Goal: Information Seeking & Learning: Learn about a topic

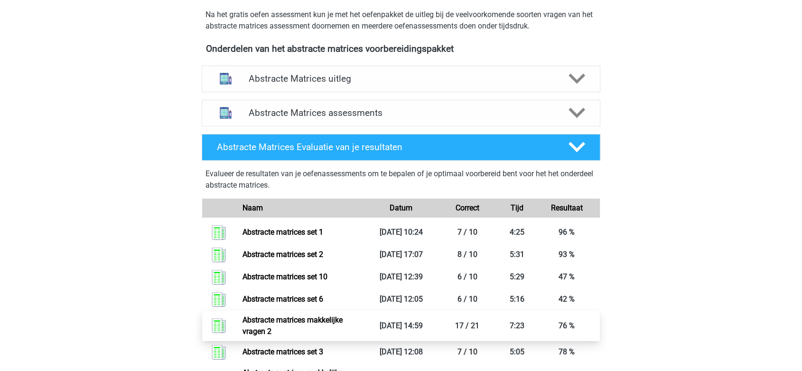
scroll to position [316, 0]
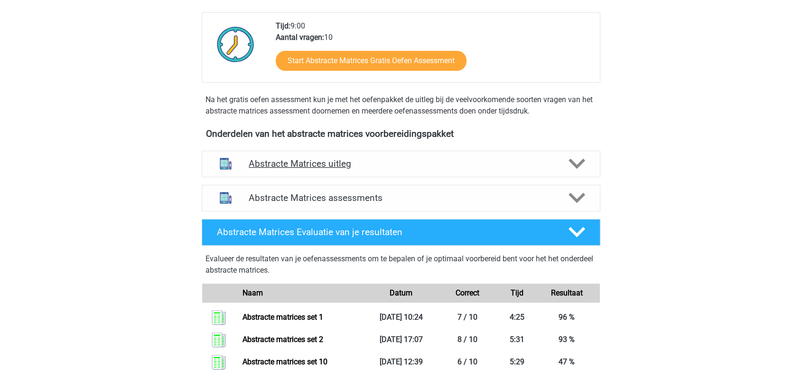
click at [308, 168] on h4 "Abstracte Matrices uitleg" at bounding box center [401, 163] width 305 height 11
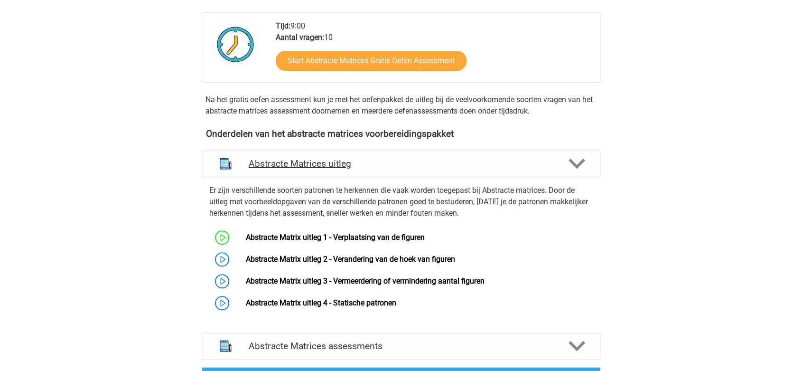
click at [308, 168] on h4 "Abstracte Matrices uitleg" at bounding box center [401, 163] width 305 height 11
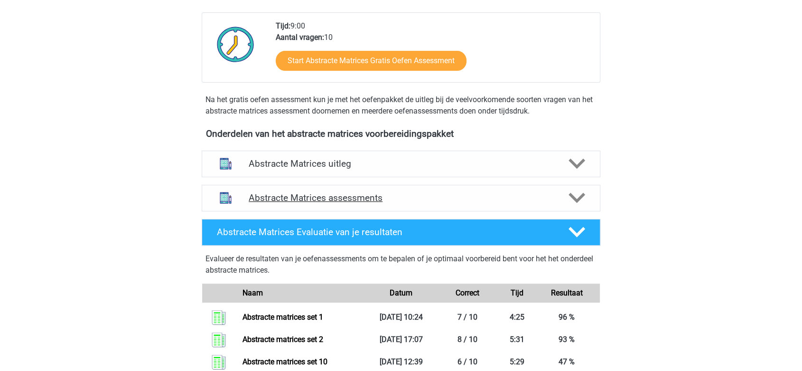
click at [305, 202] on h4 "Abstracte Matrices assessments" at bounding box center [401, 197] width 305 height 11
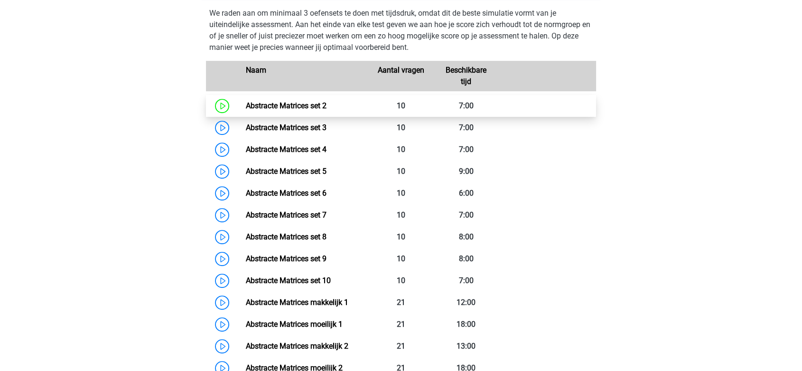
scroll to position [580, 0]
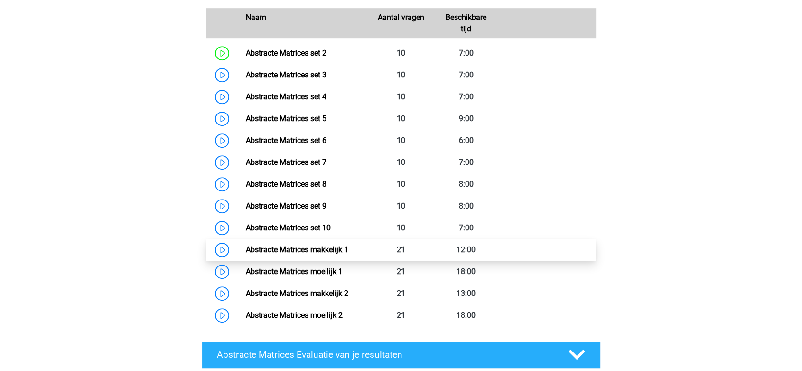
click at [325, 249] on link "Abstracte Matrices makkelijk 1" at bounding box center [296, 249] width 103 height 9
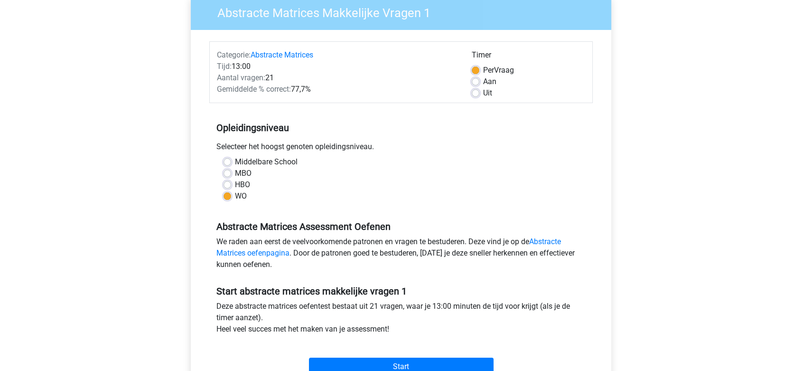
scroll to position [105, 0]
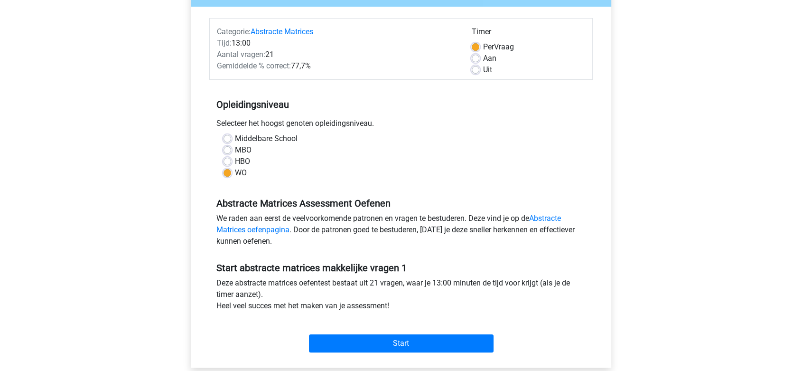
click at [483, 67] on label "Uit" at bounding box center [487, 69] width 9 height 11
click at [475, 67] on input "Uit" at bounding box center [476, 68] width 8 height 9
radio input "true"
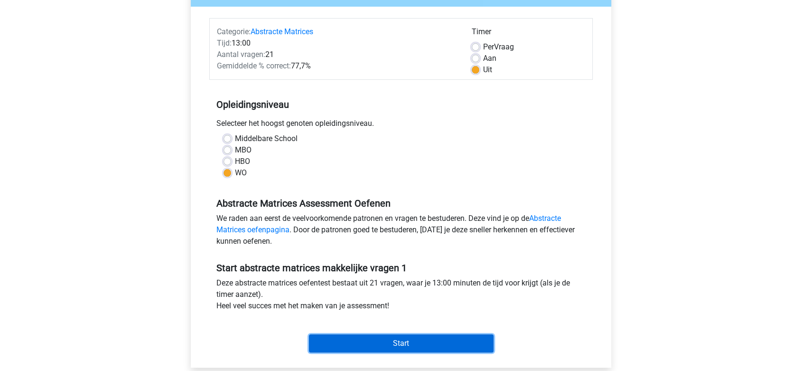
click at [413, 344] on input "Start" at bounding box center [401, 343] width 185 height 18
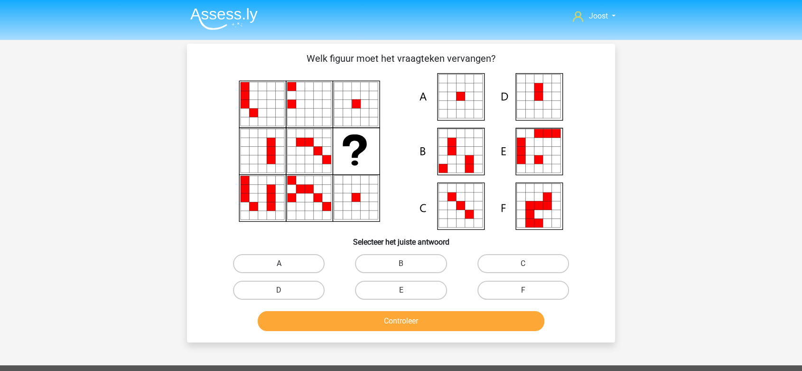
click at [302, 259] on label "A" at bounding box center [279, 263] width 92 height 19
click at [285, 263] on input "A" at bounding box center [282, 266] width 6 height 6
radio input "true"
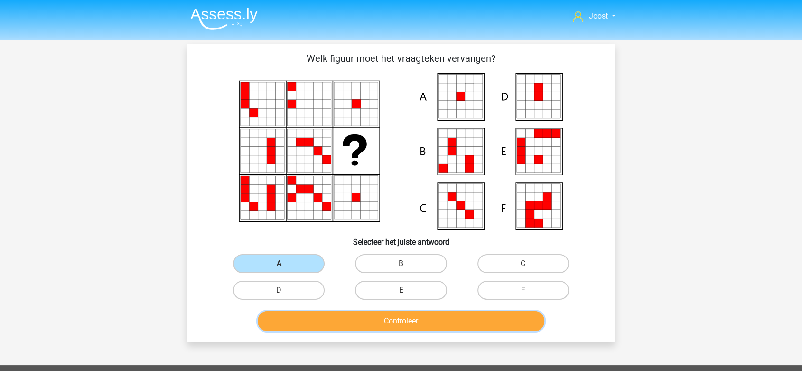
click at [342, 328] on button "Controleer" at bounding box center [401, 321] width 287 height 20
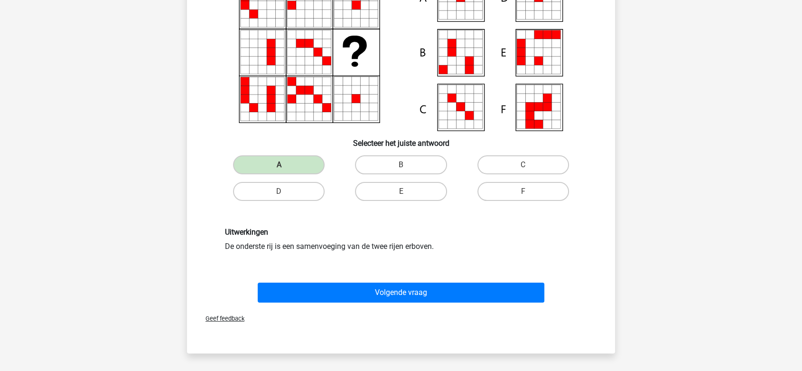
scroll to position [105, 0]
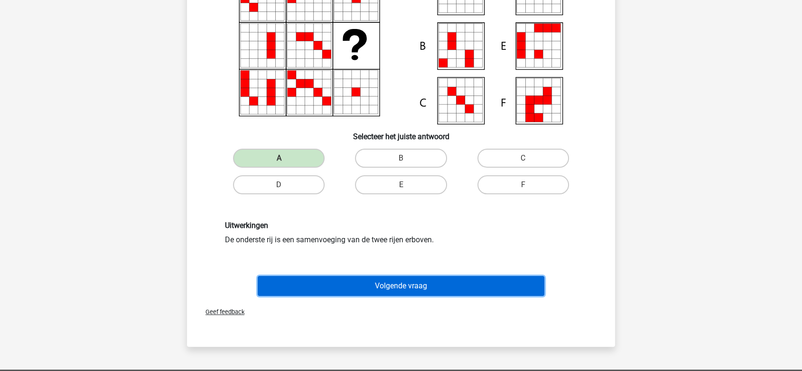
click at [309, 289] on button "Volgende vraag" at bounding box center [401, 286] width 287 height 20
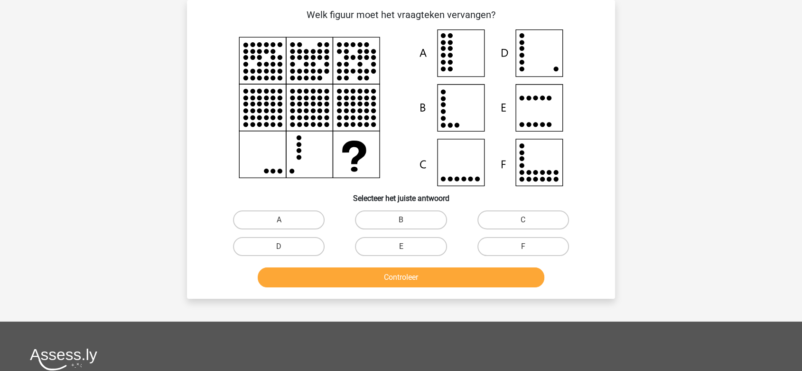
scroll to position [0, 0]
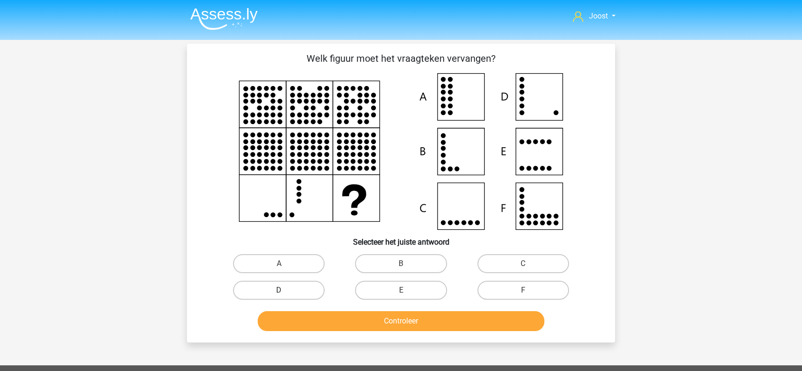
click at [309, 289] on label "D" at bounding box center [279, 290] width 92 height 19
click at [285, 290] on input "D" at bounding box center [282, 293] width 6 height 6
radio input "true"
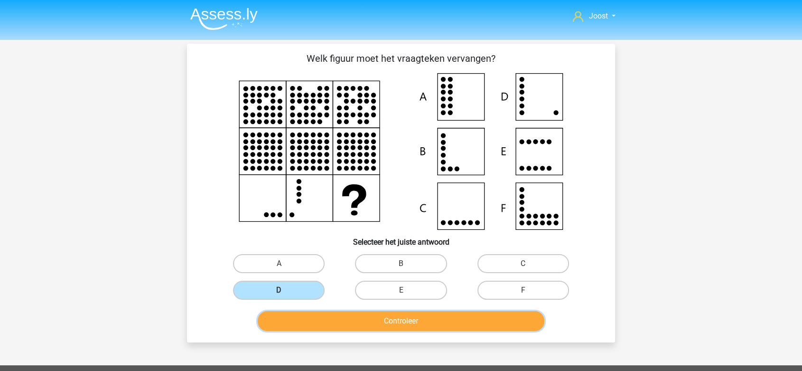
click at [334, 323] on button "Controleer" at bounding box center [401, 321] width 287 height 20
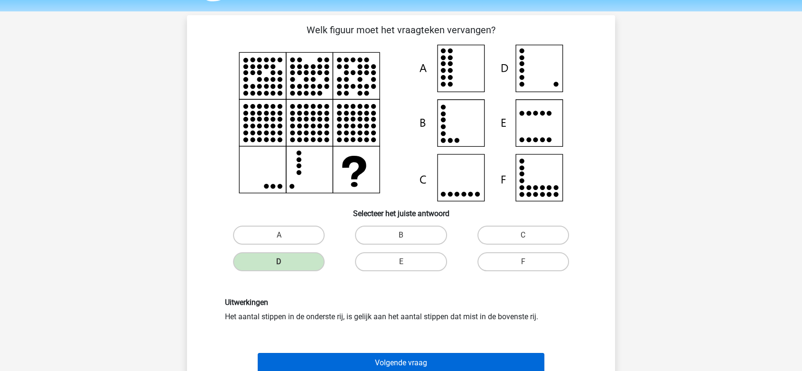
scroll to position [53, 0]
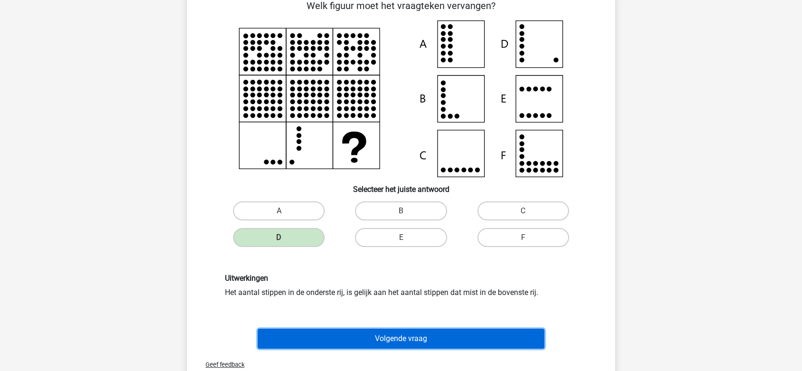
click at [376, 339] on button "Volgende vraag" at bounding box center [401, 338] width 287 height 20
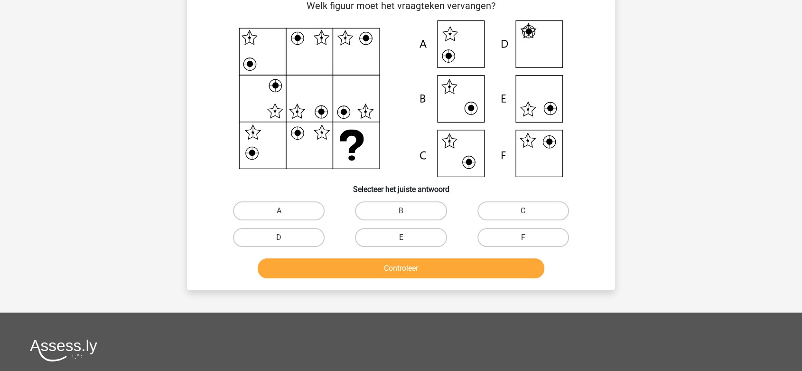
scroll to position [44, 0]
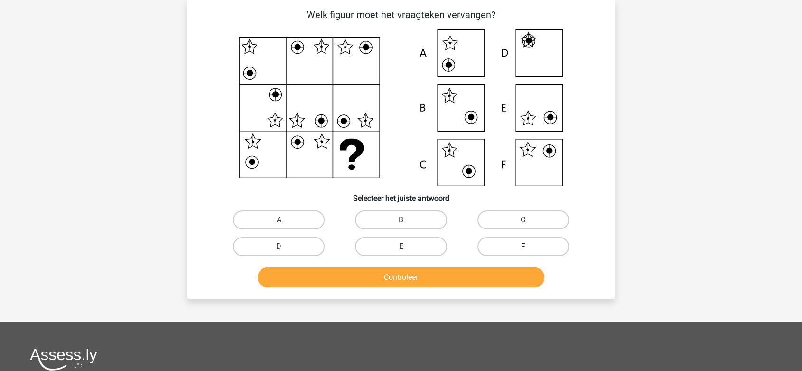
click at [520, 244] on label "F" at bounding box center [524, 246] width 92 height 19
click at [523, 246] on input "F" at bounding box center [526, 249] width 6 height 6
radio input "true"
click at [513, 269] on button "Controleer" at bounding box center [401, 277] width 287 height 20
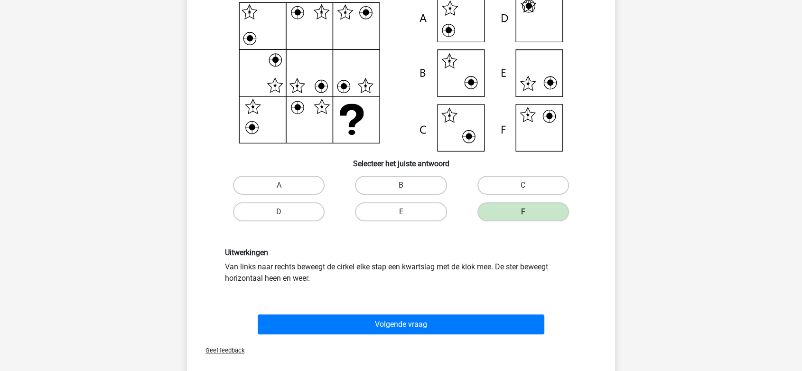
scroll to position [96, 0]
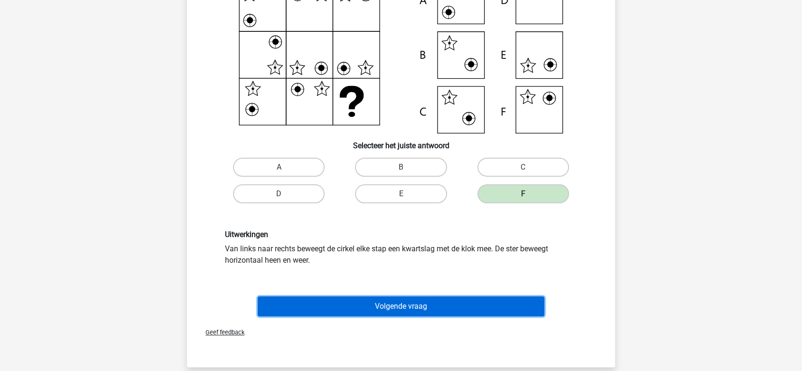
click at [384, 309] on button "Volgende vraag" at bounding box center [401, 306] width 287 height 20
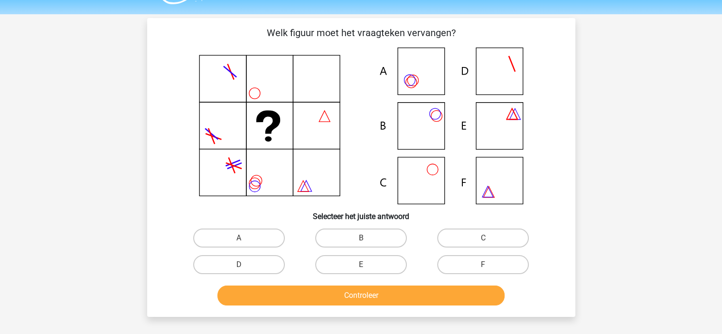
scroll to position [47, 0]
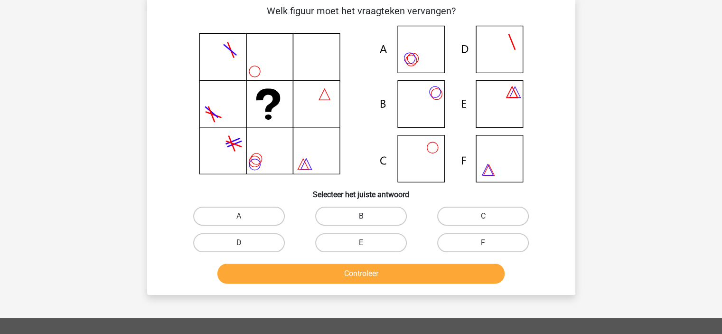
click at [399, 219] on label "B" at bounding box center [361, 215] width 92 height 19
click at [367, 219] on input "B" at bounding box center [364, 219] width 6 height 6
radio input "true"
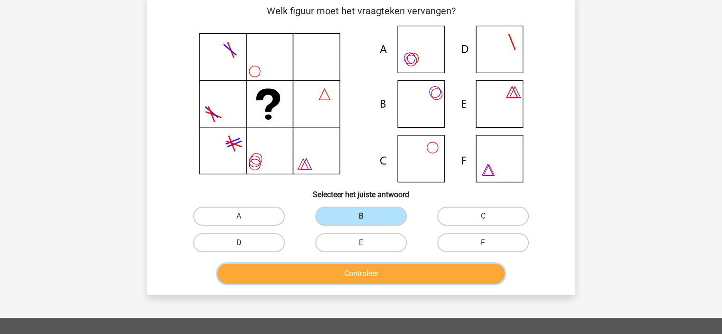
click at [403, 270] on button "Controleer" at bounding box center [360, 273] width 287 height 20
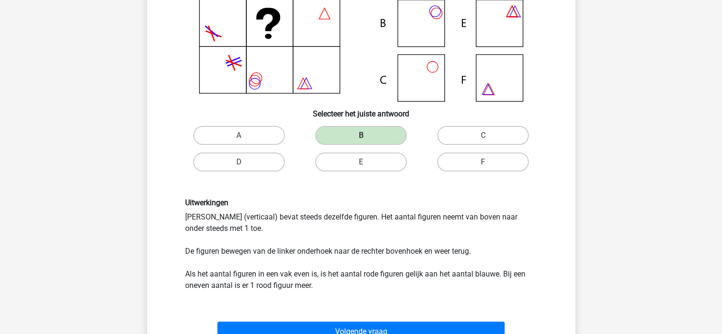
scroll to position [142, 0]
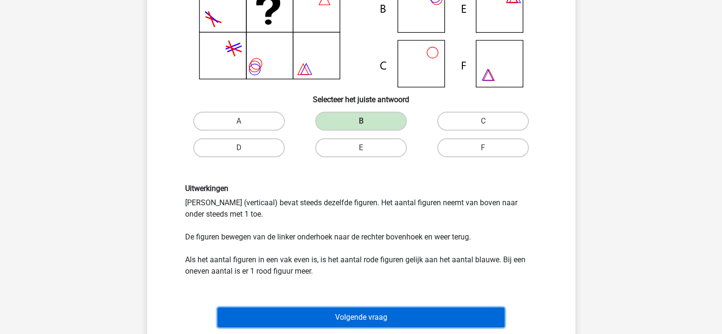
click at [299, 311] on button "Volgende vraag" at bounding box center [360, 317] width 287 height 20
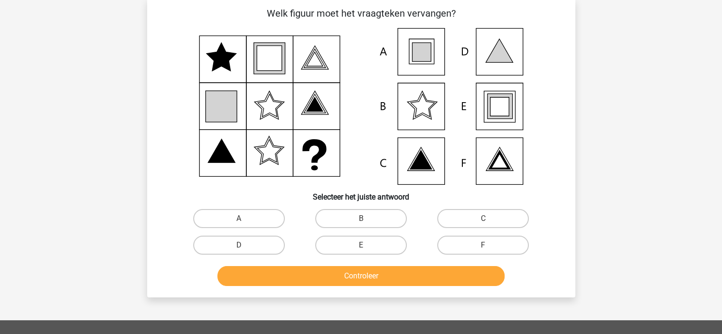
scroll to position [44, 0]
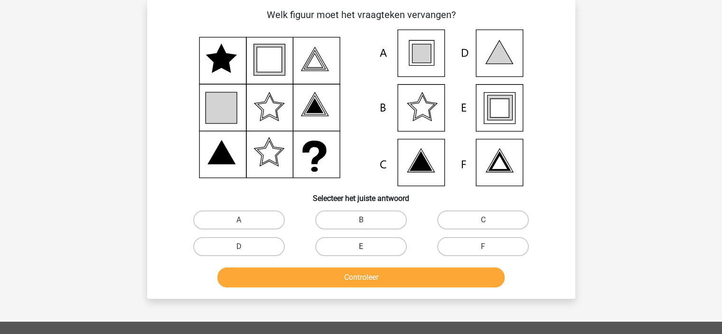
click at [355, 243] on label "E" at bounding box center [361, 246] width 92 height 19
click at [361, 246] on input "E" at bounding box center [364, 249] width 6 height 6
radio input "true"
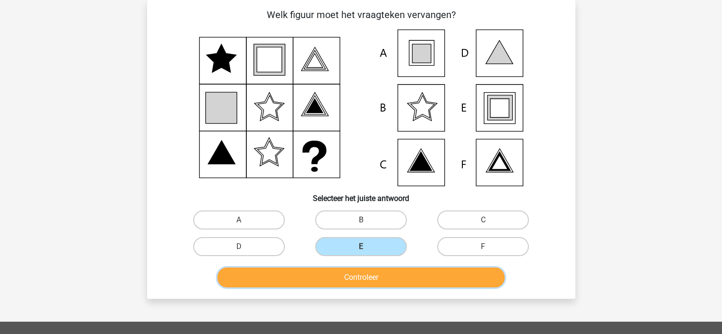
click at [370, 277] on button "Controleer" at bounding box center [360, 277] width 287 height 20
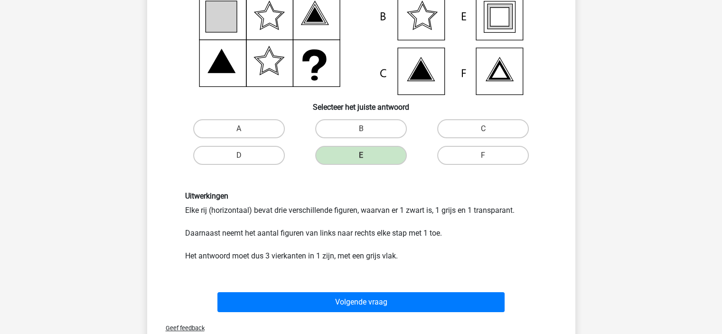
scroll to position [186, 0]
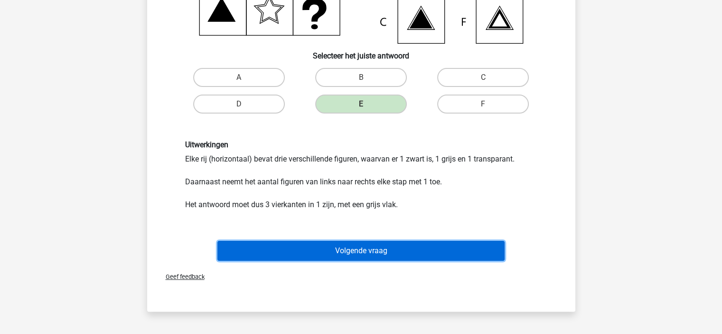
click at [406, 250] on button "Volgende vraag" at bounding box center [360, 251] width 287 height 20
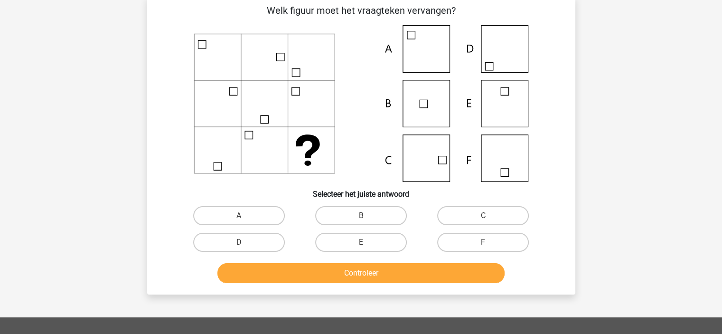
scroll to position [44, 0]
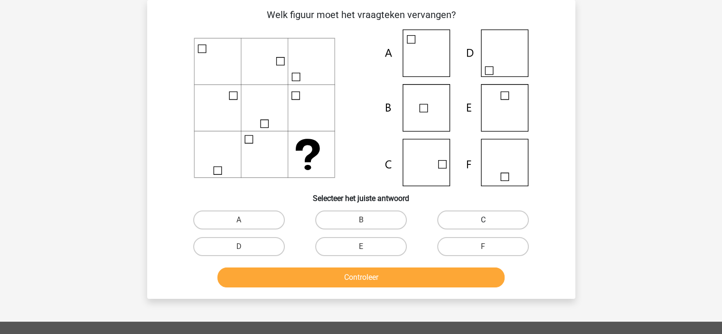
click at [483, 226] on label "C" at bounding box center [483, 219] width 92 height 19
click at [483, 226] on input "C" at bounding box center [486, 223] width 6 height 6
radio input "true"
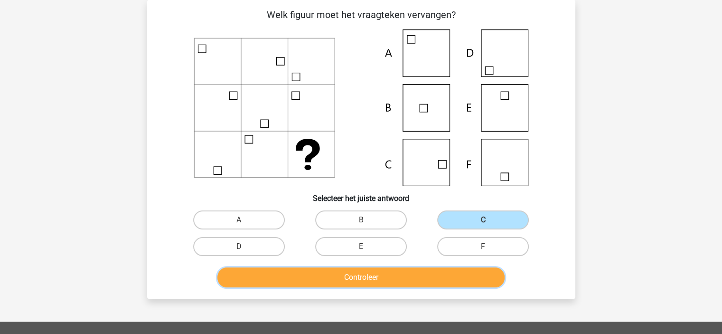
click at [420, 277] on button "Controleer" at bounding box center [360, 277] width 287 height 20
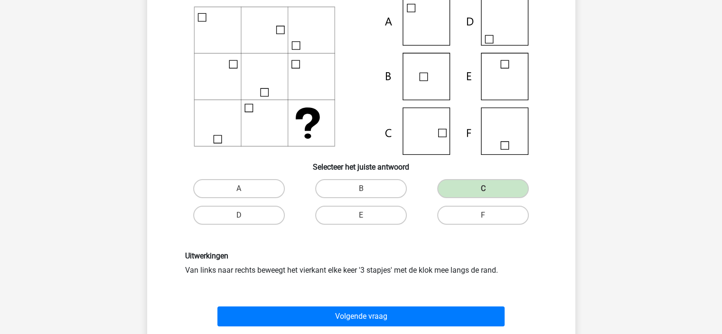
scroll to position [91, 0]
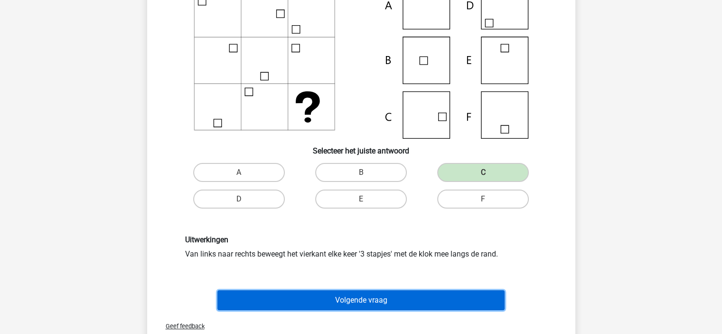
click at [359, 299] on button "Volgende vraag" at bounding box center [360, 300] width 287 height 20
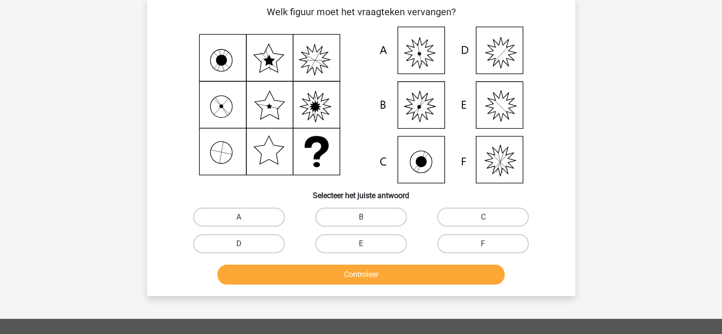
scroll to position [44, 0]
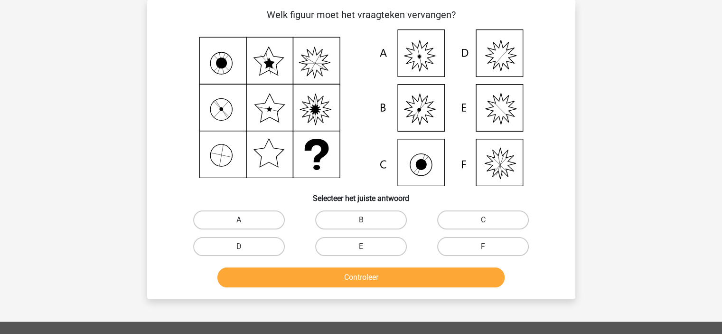
click at [250, 218] on label "A" at bounding box center [239, 219] width 92 height 19
click at [245, 220] on input "A" at bounding box center [242, 223] width 6 height 6
radio input "true"
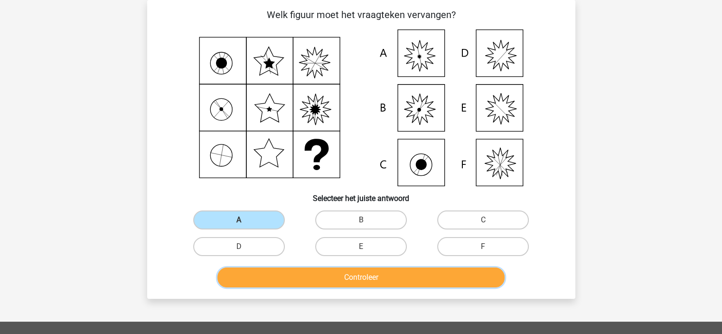
click at [361, 273] on button "Controleer" at bounding box center [360, 277] width 287 height 20
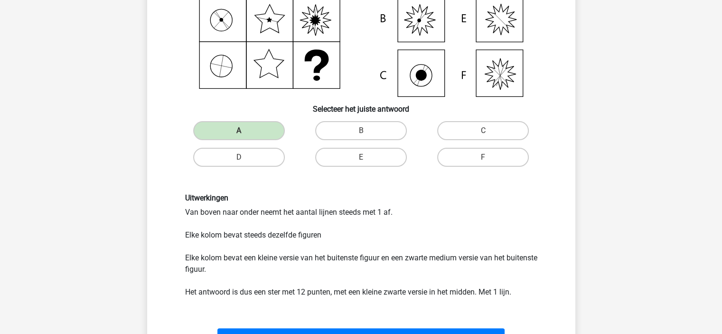
scroll to position [139, 0]
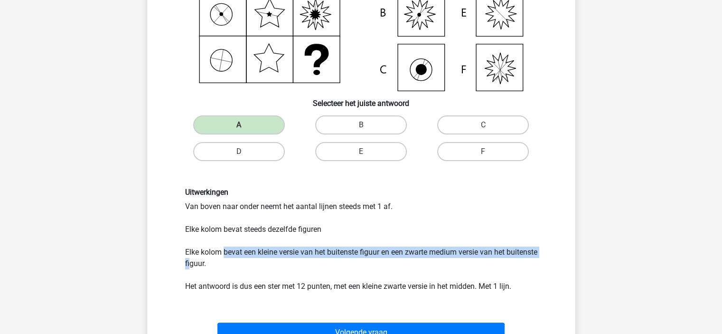
drag, startPoint x: 225, startPoint y: 252, endPoint x: 225, endPoint y: 263, distance: 10.4
click at [225, 263] on div "Uitwerkingen Van boven naar onder neemt het aantal lijnen steeds met 1 af. Elke…" at bounding box center [361, 240] width 366 height 104
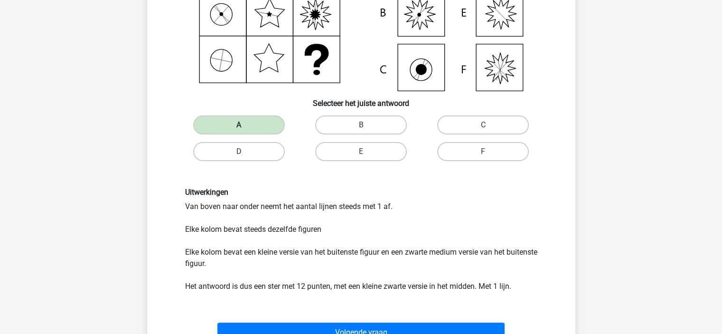
click at [236, 284] on div "Uitwerkingen Van boven naar onder neemt het aantal lijnen steeds met 1 af. Elke…" at bounding box center [361, 240] width 366 height 104
drag, startPoint x: 347, startPoint y: 284, endPoint x: 439, endPoint y: 284, distance: 92.1
click at [439, 284] on div "Uitwerkingen Van boven naar onder neemt het aantal lijnen steeds met 1 af. Elke…" at bounding box center [361, 240] width 366 height 104
click at [452, 286] on div "Uitwerkingen Van boven naar onder neemt het aantal lijnen steeds met 1 af. Elke…" at bounding box center [361, 240] width 366 height 104
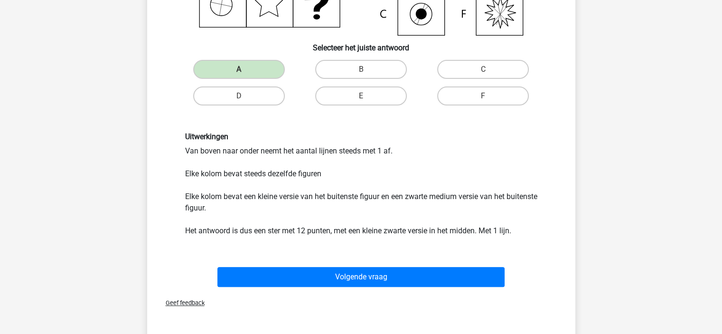
scroll to position [234, 0]
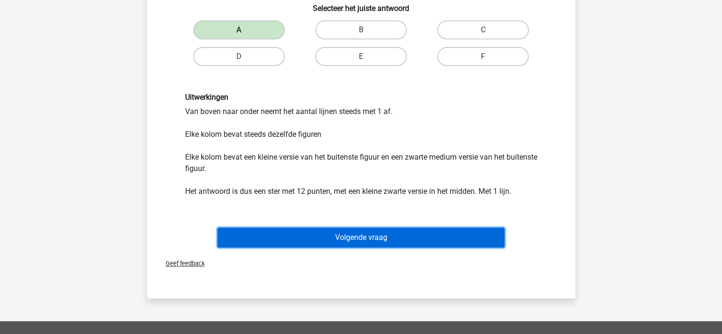
click at [394, 239] on button "Volgende vraag" at bounding box center [360, 237] width 287 height 20
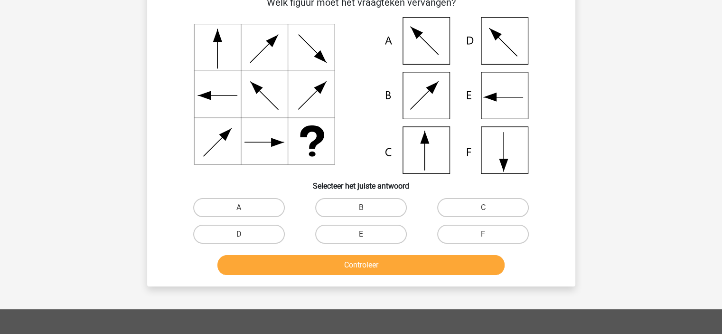
scroll to position [44, 0]
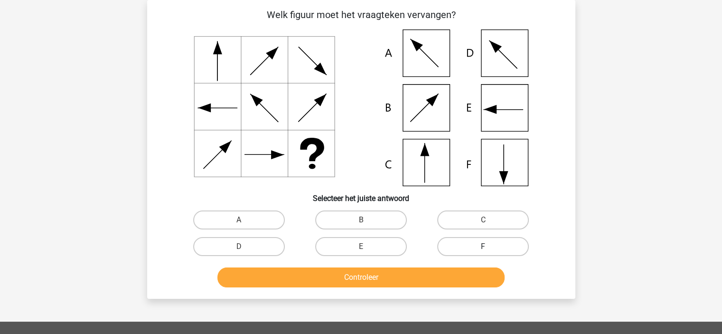
click at [473, 246] on label "F" at bounding box center [483, 246] width 92 height 19
click at [483, 246] on input "F" at bounding box center [486, 249] width 6 height 6
radio input "true"
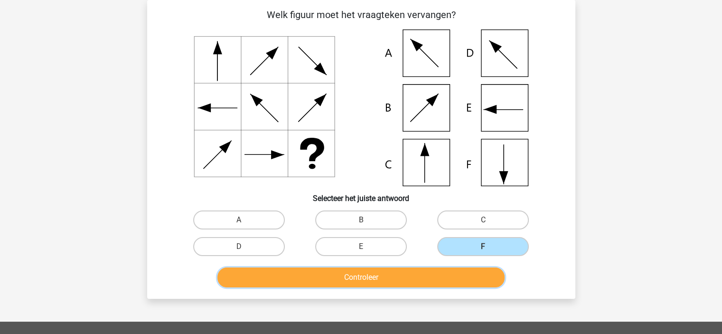
click at [437, 275] on button "Controleer" at bounding box center [360, 277] width 287 height 20
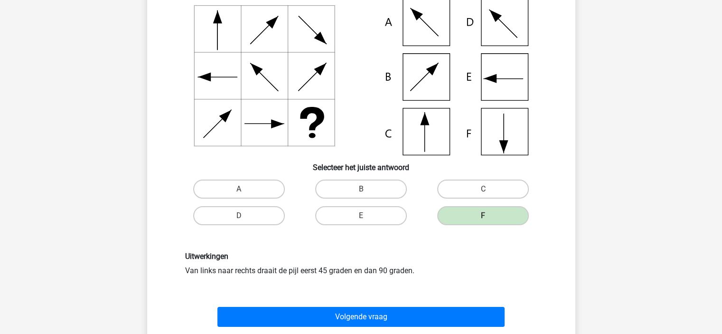
scroll to position [91, 0]
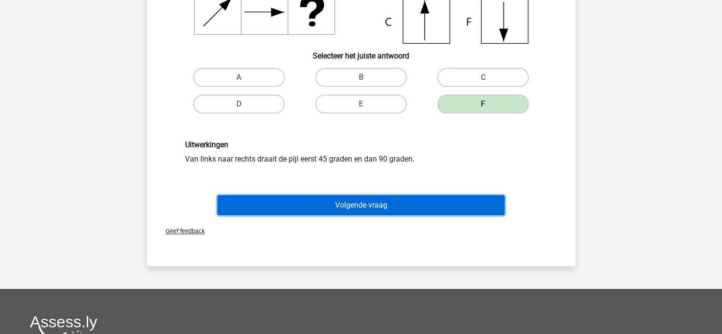
click at [333, 200] on button "Volgende vraag" at bounding box center [360, 205] width 287 height 20
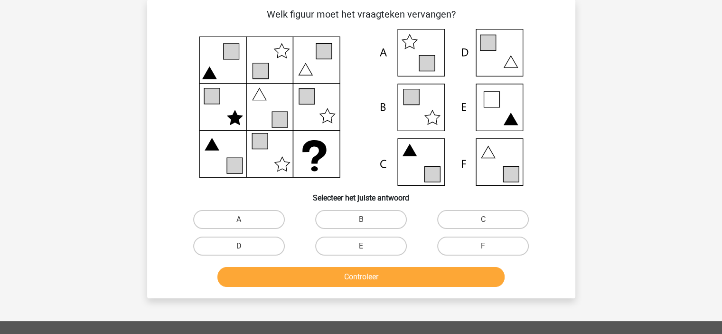
scroll to position [44, 0]
click at [485, 242] on label "F" at bounding box center [483, 246] width 92 height 19
click at [485, 246] on input "F" at bounding box center [486, 249] width 6 height 6
radio input "true"
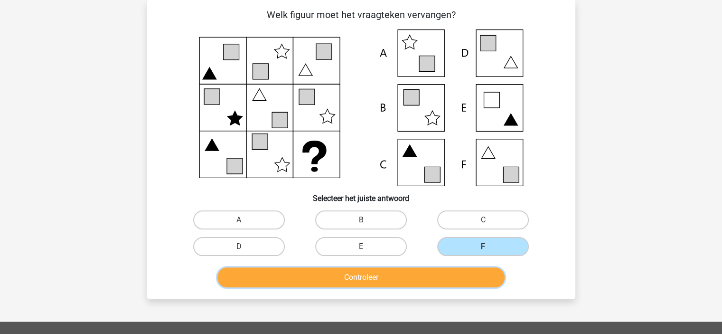
click at [465, 278] on button "Controleer" at bounding box center [360, 277] width 287 height 20
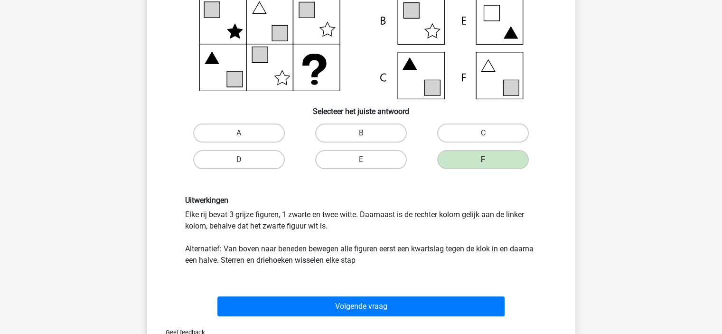
scroll to position [186, 0]
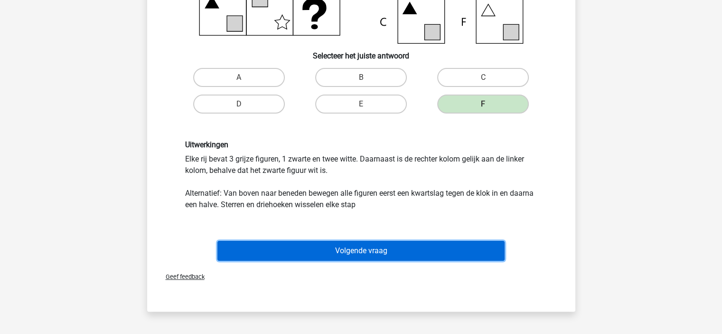
click at [385, 256] on button "Volgende vraag" at bounding box center [360, 251] width 287 height 20
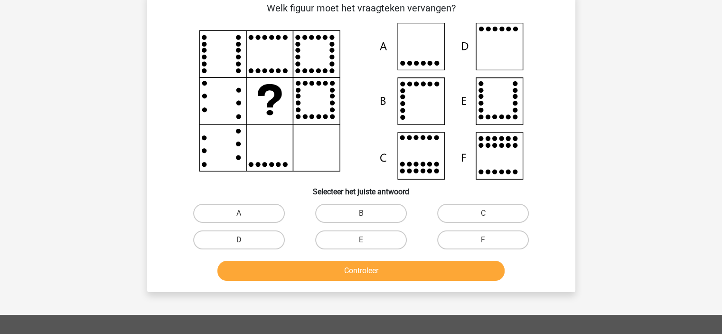
scroll to position [44, 0]
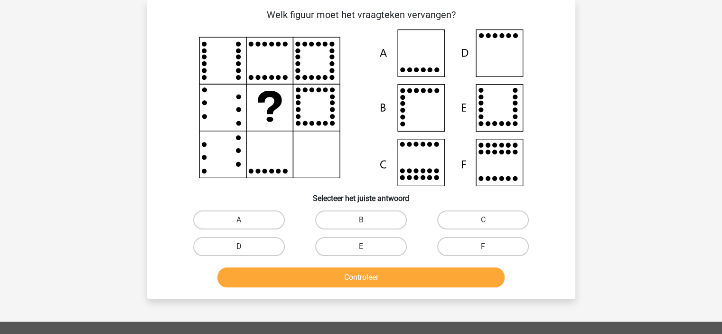
click at [231, 248] on label "D" at bounding box center [239, 246] width 92 height 19
click at [239, 248] on input "D" at bounding box center [242, 249] width 6 height 6
radio input "true"
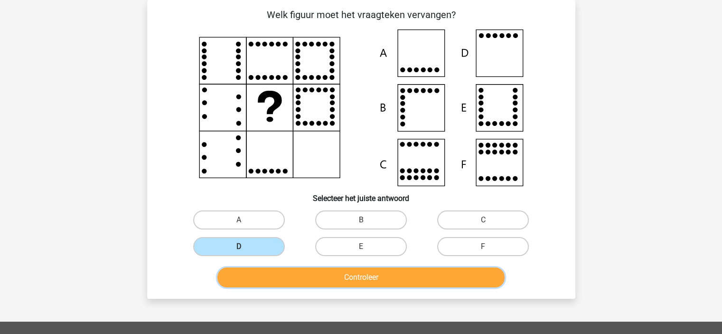
click at [300, 277] on button "Controleer" at bounding box center [360, 277] width 287 height 20
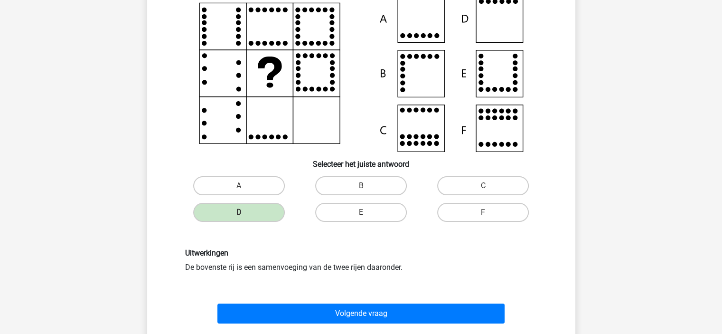
scroll to position [91, 0]
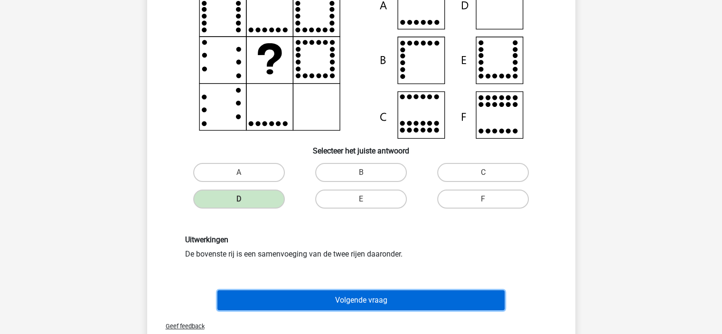
click at [313, 298] on button "Volgende vraag" at bounding box center [360, 300] width 287 height 20
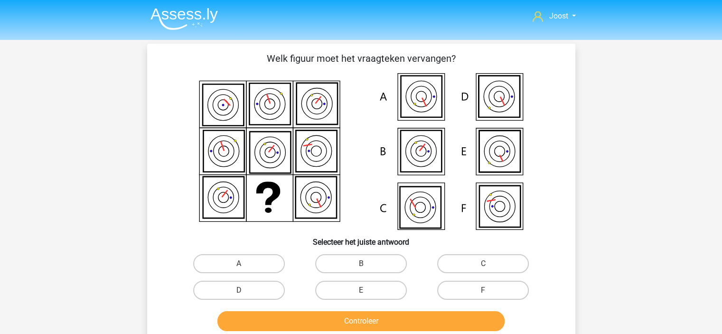
scroll to position [47, 0]
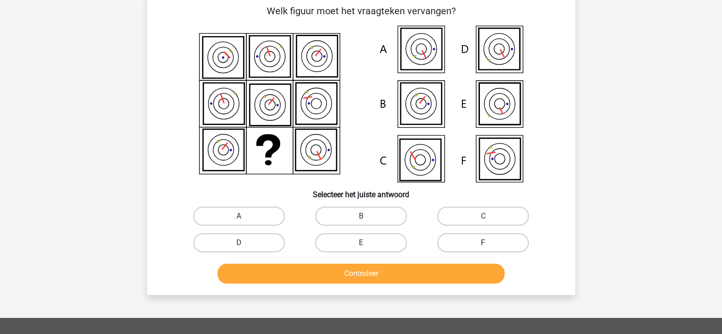
click at [490, 248] on label "F" at bounding box center [483, 242] width 92 height 19
click at [489, 248] on input "F" at bounding box center [486, 246] width 6 height 6
radio input "true"
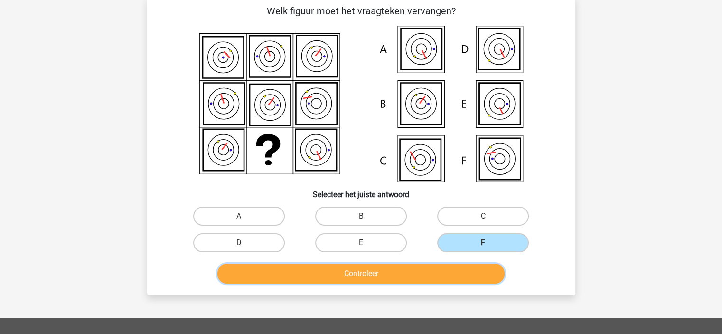
click at [472, 273] on button "Controleer" at bounding box center [360, 273] width 287 height 20
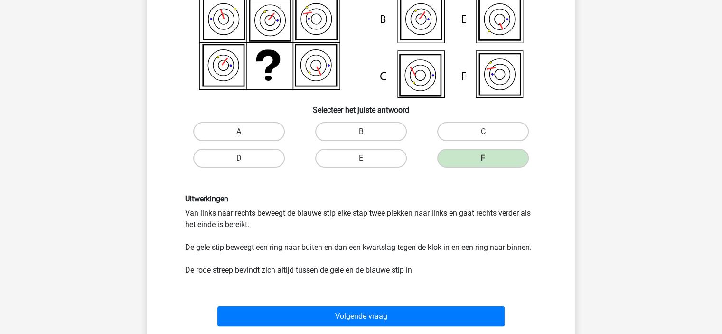
scroll to position [142, 0]
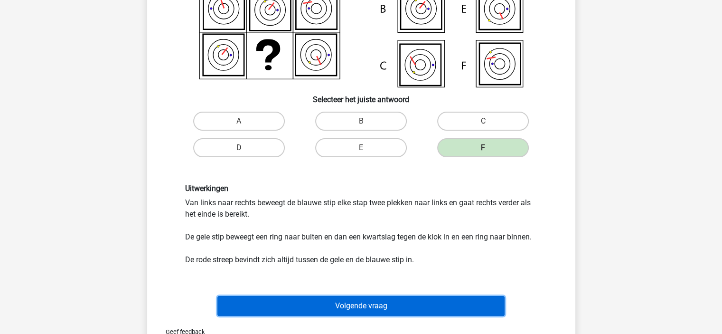
click at [331, 309] on button "Volgende vraag" at bounding box center [360, 306] width 287 height 20
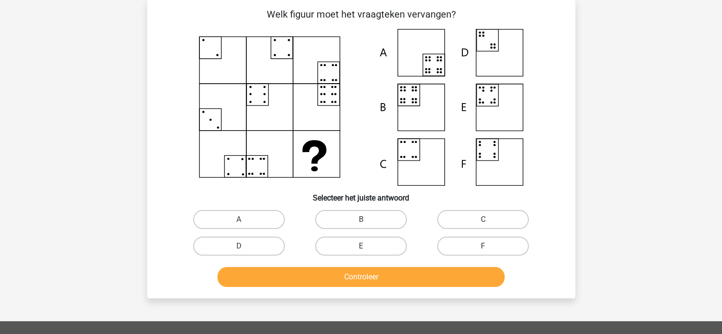
scroll to position [44, 0]
click at [379, 215] on label "B" at bounding box center [361, 219] width 92 height 19
click at [367, 220] on input "B" at bounding box center [364, 223] width 6 height 6
radio input "true"
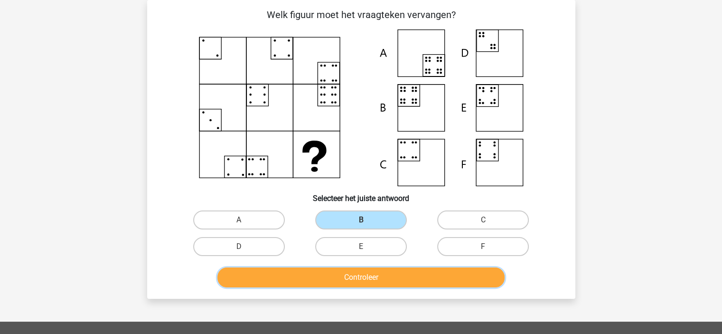
click at [374, 274] on button "Controleer" at bounding box center [360, 277] width 287 height 20
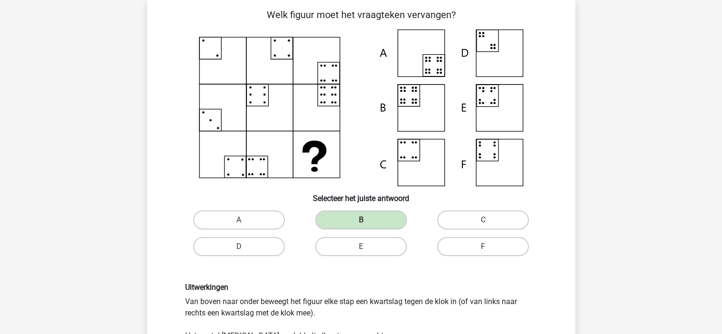
scroll to position [91, 0]
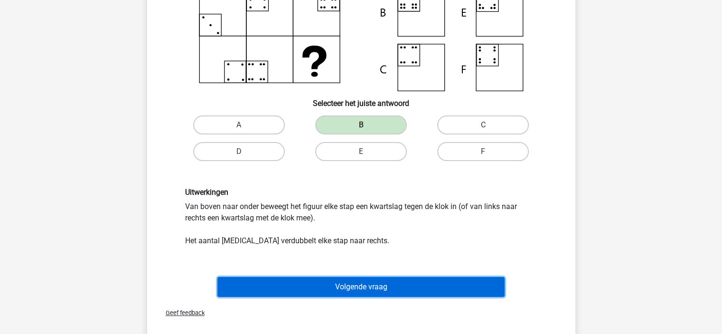
click at [380, 292] on button "Volgende vraag" at bounding box center [360, 287] width 287 height 20
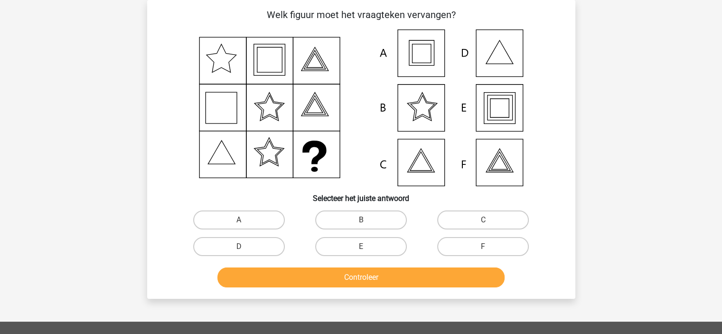
scroll to position [44, 0]
click at [274, 220] on label "A" at bounding box center [239, 219] width 92 height 19
click at [245, 220] on input "A" at bounding box center [242, 223] width 6 height 6
radio input "true"
click at [369, 252] on label "E" at bounding box center [361, 246] width 92 height 19
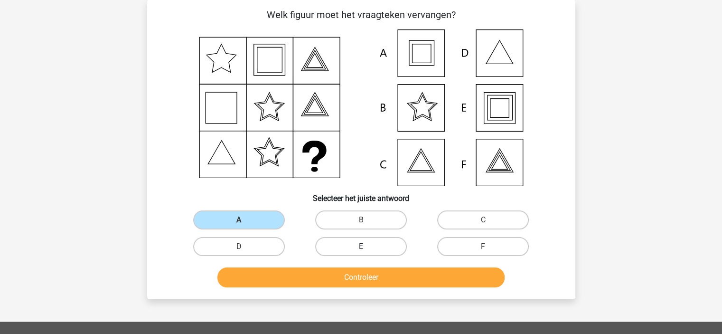
click at [367, 252] on input "E" at bounding box center [364, 249] width 6 height 6
radio input "true"
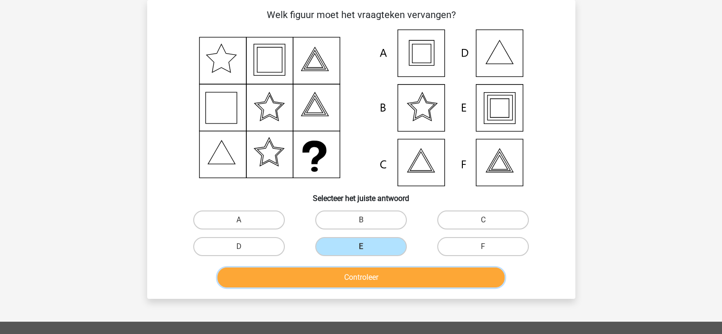
click at [375, 277] on button "Controleer" at bounding box center [360, 277] width 287 height 20
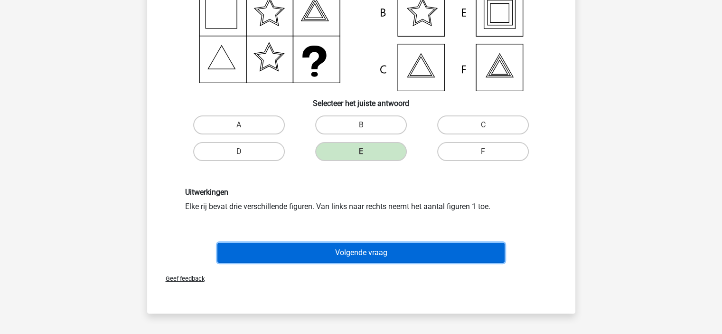
click at [371, 255] on button "Volgende vraag" at bounding box center [360, 253] width 287 height 20
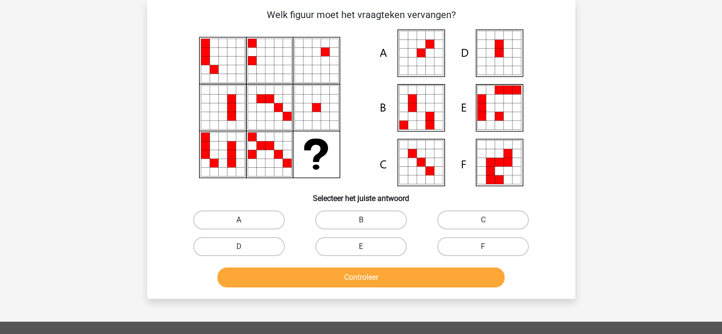
click at [236, 222] on label "A" at bounding box center [239, 219] width 92 height 19
click at [239, 222] on input "A" at bounding box center [242, 223] width 6 height 6
radio input "true"
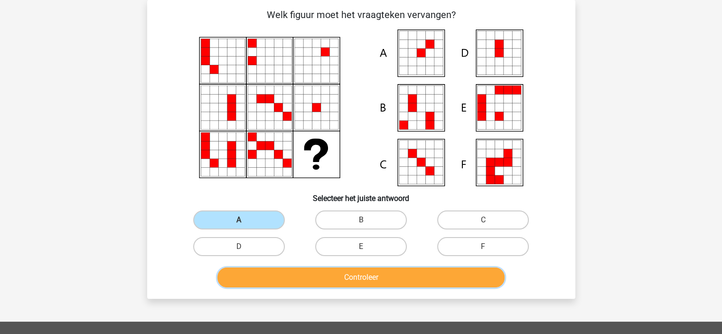
click at [310, 283] on button "Controleer" at bounding box center [360, 277] width 287 height 20
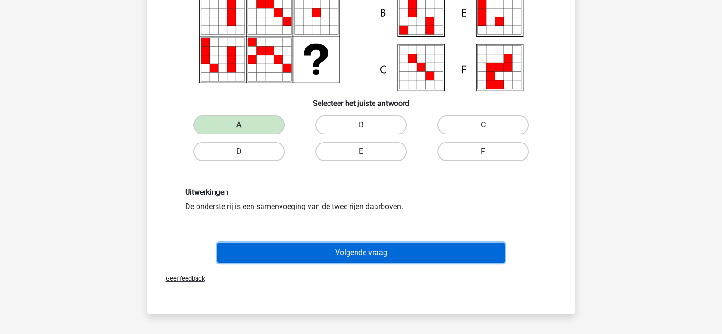
click at [306, 248] on button "Volgende vraag" at bounding box center [360, 253] width 287 height 20
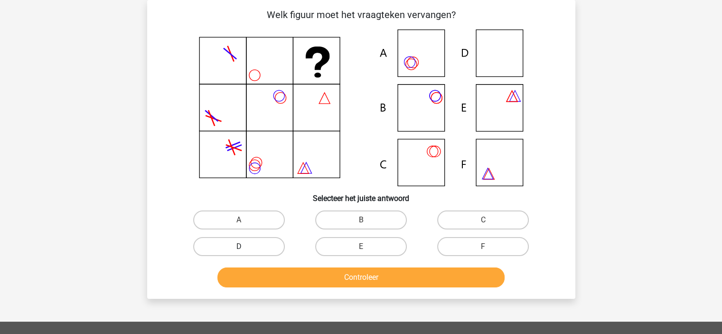
click at [270, 240] on label "D" at bounding box center [239, 246] width 92 height 19
click at [245, 246] on input "D" at bounding box center [242, 249] width 6 height 6
radio input "true"
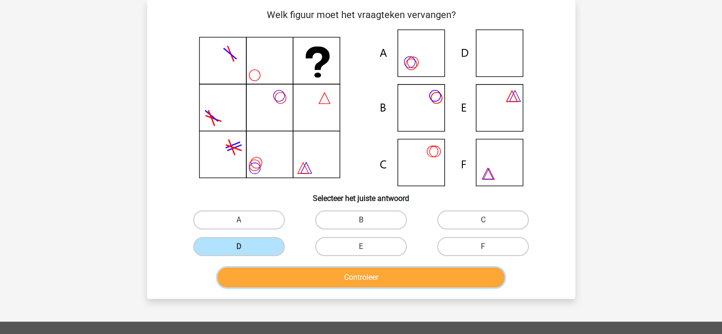
click at [290, 270] on button "Controleer" at bounding box center [360, 277] width 287 height 20
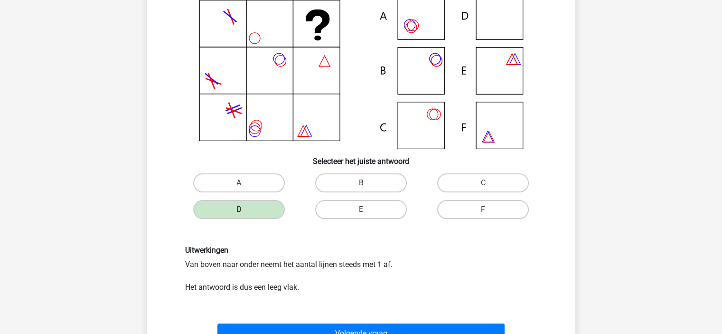
scroll to position [91, 0]
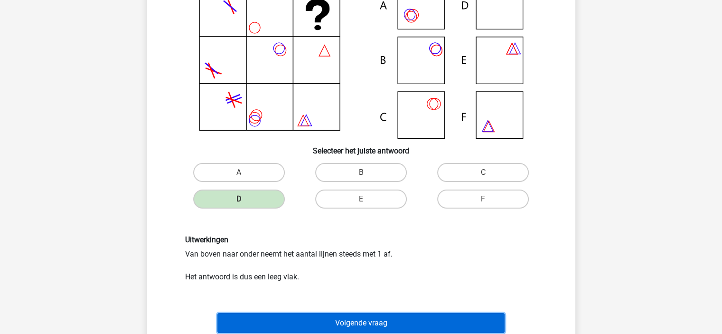
click at [292, 317] on button "Volgende vraag" at bounding box center [360, 323] width 287 height 20
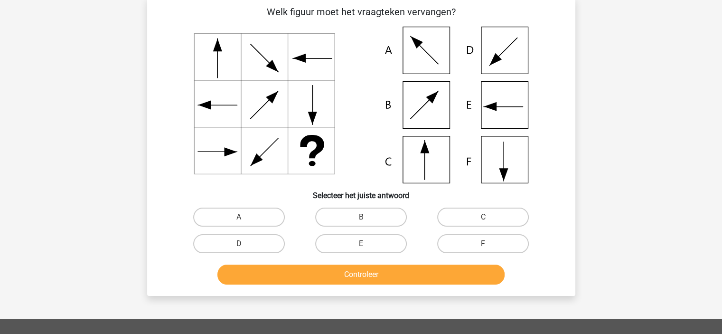
scroll to position [44, 0]
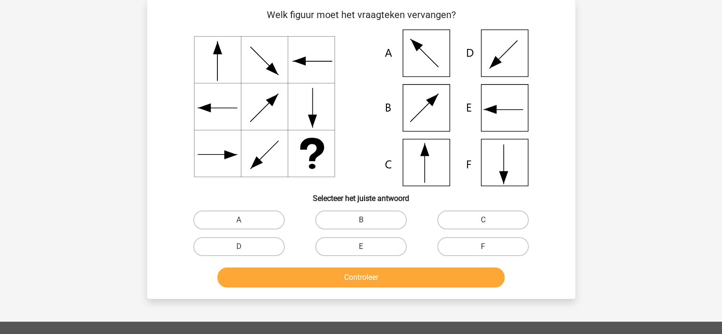
click at [464, 230] on div "C" at bounding box center [483, 219] width 122 height 27
click at [464, 222] on label "C" at bounding box center [483, 219] width 92 height 19
click at [483, 222] on input "C" at bounding box center [486, 223] width 6 height 6
radio input "true"
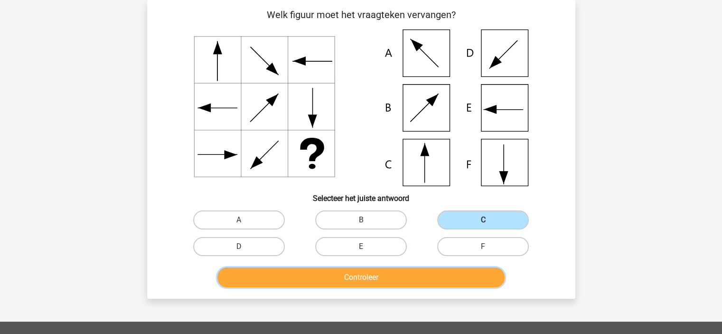
click at [428, 271] on button "Controleer" at bounding box center [360, 277] width 287 height 20
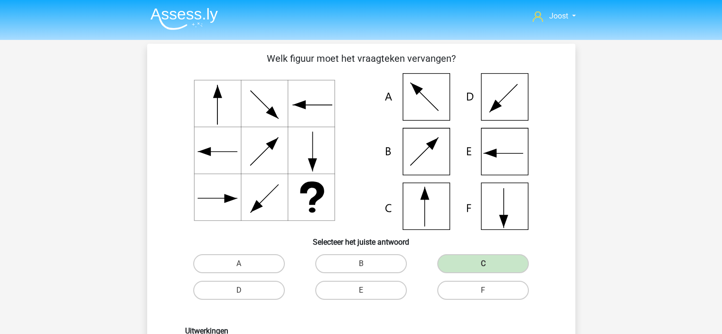
scroll to position [0, 0]
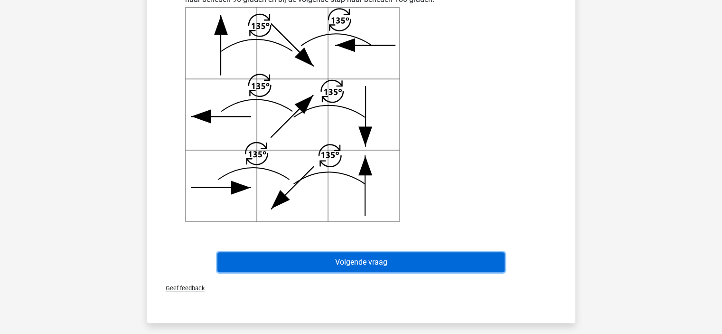
click at [386, 260] on button "Volgende vraag" at bounding box center [360, 262] width 287 height 20
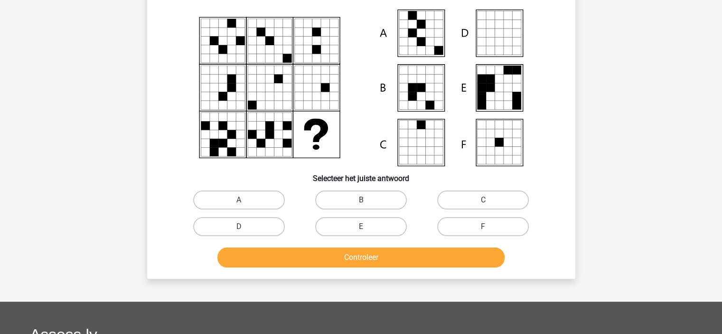
scroll to position [47, 0]
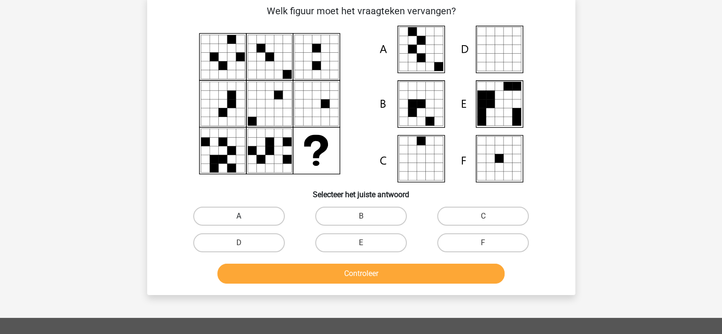
click at [256, 213] on label "A" at bounding box center [239, 215] width 92 height 19
click at [245, 216] on input "A" at bounding box center [242, 219] width 6 height 6
radio input "true"
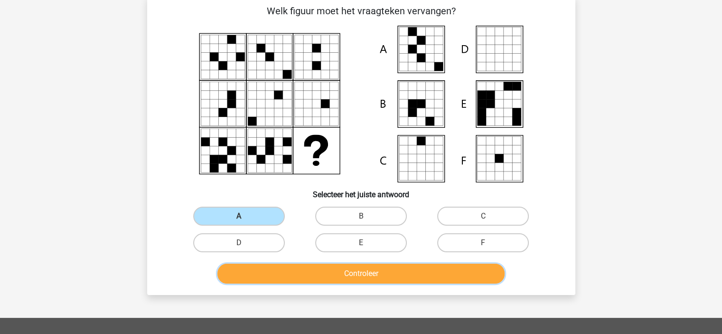
click at [288, 272] on button "Controleer" at bounding box center [360, 273] width 287 height 20
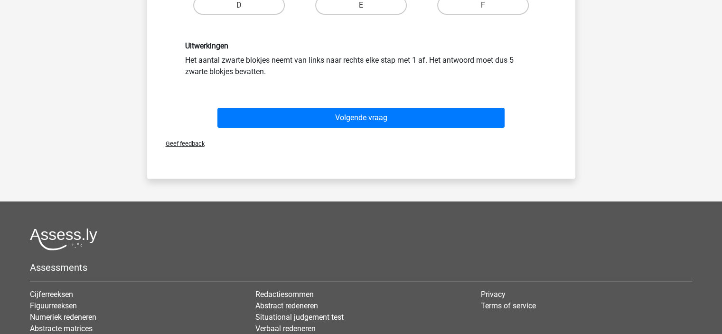
scroll to position [190, 0]
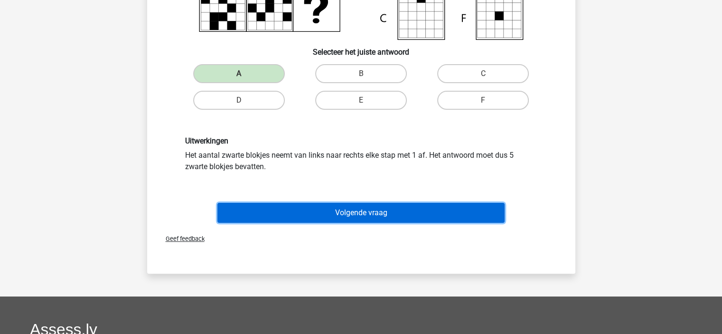
click at [376, 210] on button "Volgende vraag" at bounding box center [360, 213] width 287 height 20
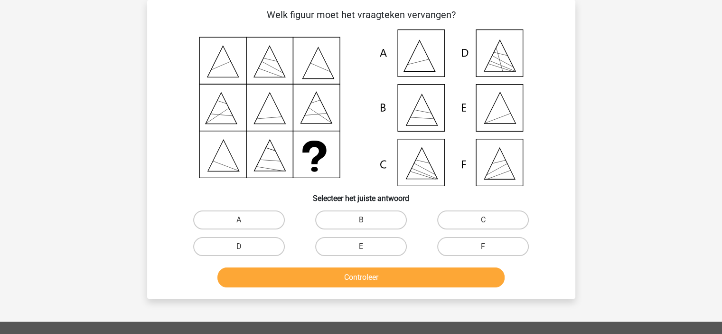
scroll to position [0, 0]
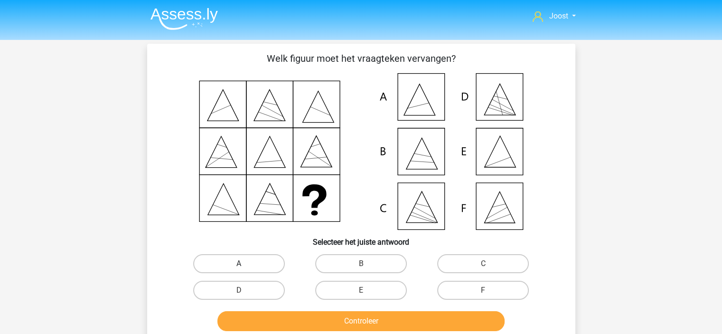
click at [270, 271] on label "A" at bounding box center [239, 263] width 92 height 19
click at [245, 270] on input "A" at bounding box center [242, 266] width 6 height 6
radio input "true"
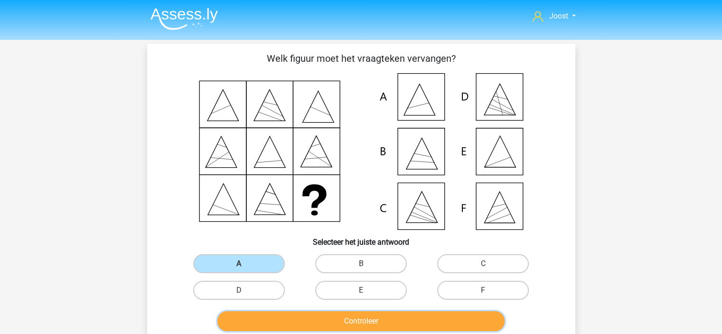
click at [294, 321] on button "Controleer" at bounding box center [360, 321] width 287 height 20
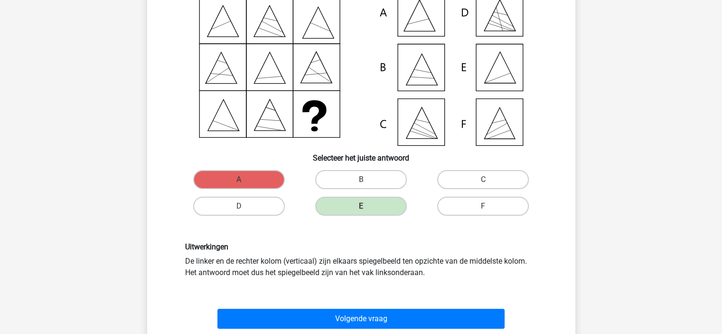
scroll to position [95, 0]
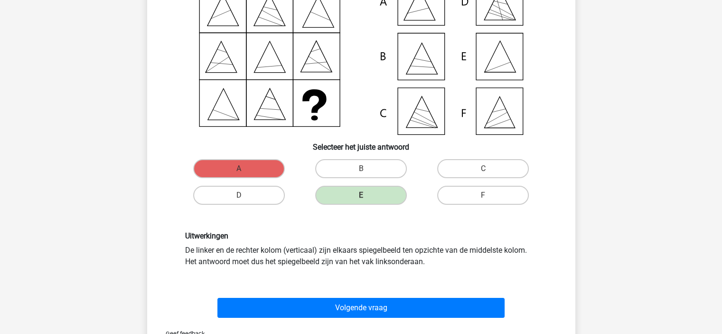
click at [275, 247] on div "Uitwerkingen De linker en de rechter kolom (verticaal) zijn elkaars spiegelbeel…" at bounding box center [361, 249] width 366 height 36
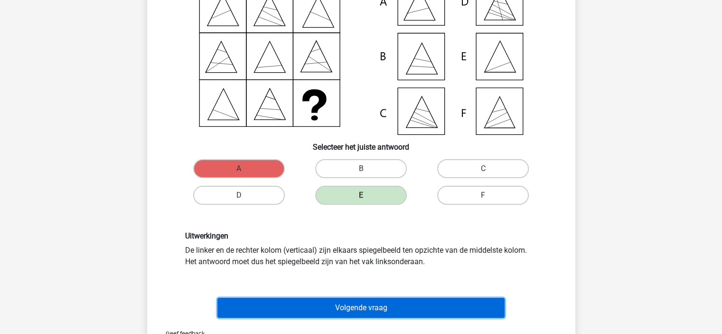
click at [298, 309] on button "Volgende vraag" at bounding box center [360, 308] width 287 height 20
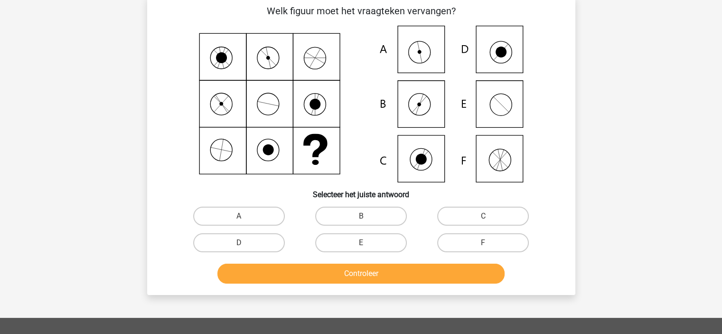
scroll to position [0, 0]
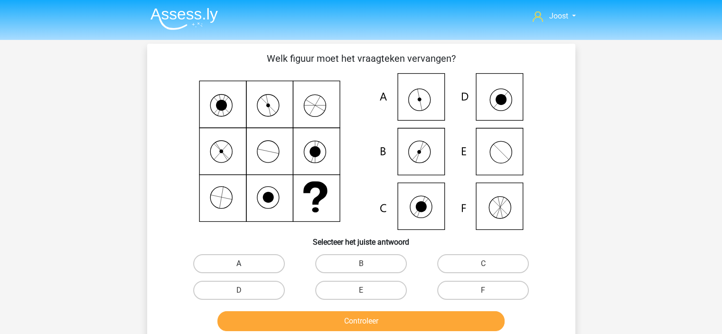
click at [261, 265] on label "A" at bounding box center [239, 263] width 92 height 19
click at [245, 265] on input "A" at bounding box center [242, 266] width 6 height 6
radio input "true"
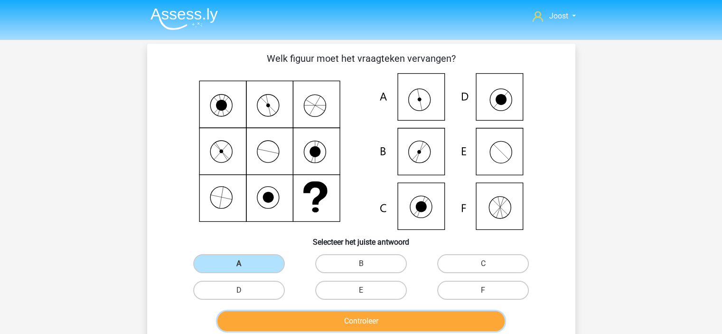
click at [289, 314] on button "Controleer" at bounding box center [360, 321] width 287 height 20
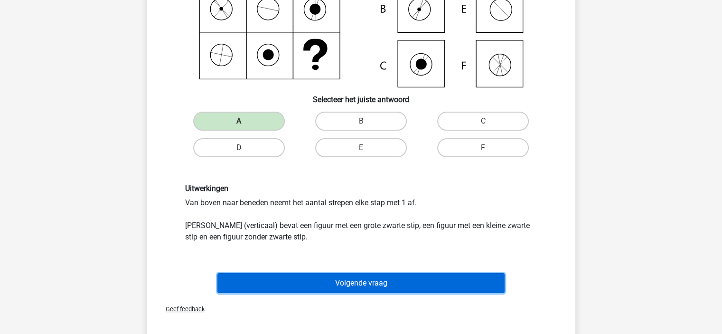
click at [289, 284] on button "Volgende vraag" at bounding box center [360, 283] width 287 height 20
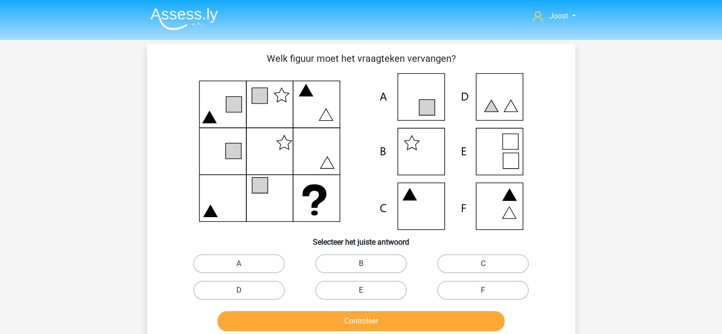
click at [460, 264] on label "C" at bounding box center [483, 263] width 92 height 19
click at [483, 264] on input "C" at bounding box center [486, 266] width 6 height 6
radio input "true"
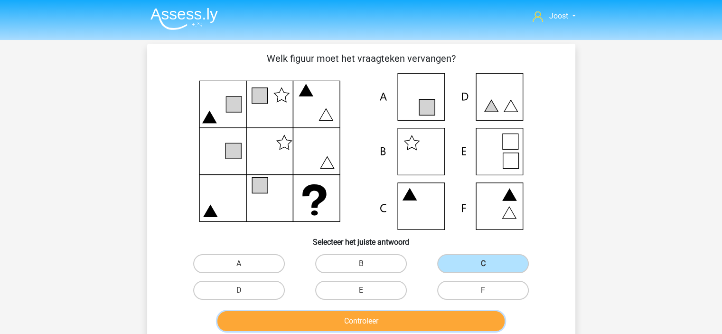
click at [433, 320] on button "Controleer" at bounding box center [360, 321] width 287 height 20
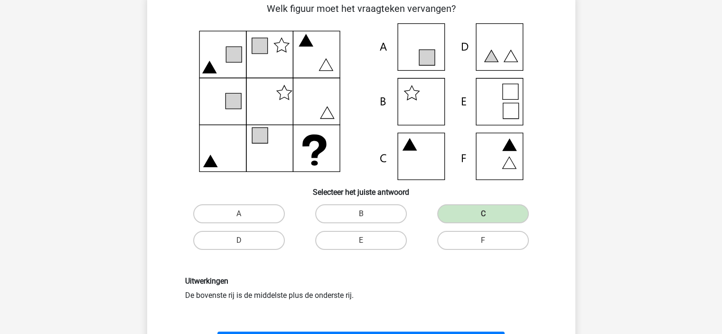
scroll to position [95, 0]
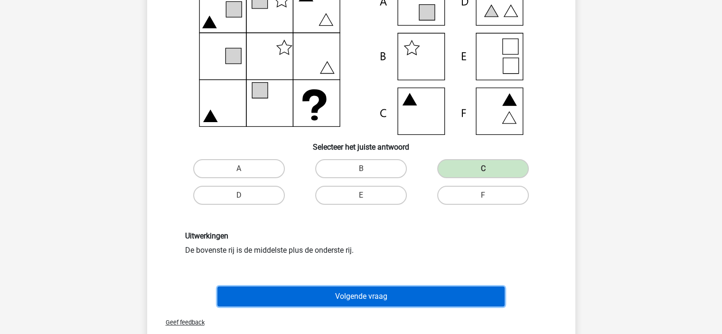
click at [420, 301] on button "Volgende vraag" at bounding box center [360, 296] width 287 height 20
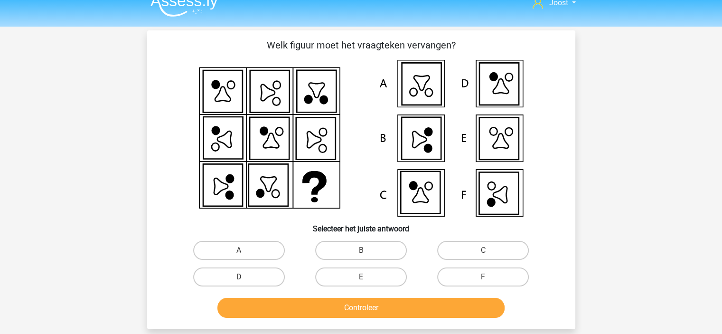
scroll to position [0, 0]
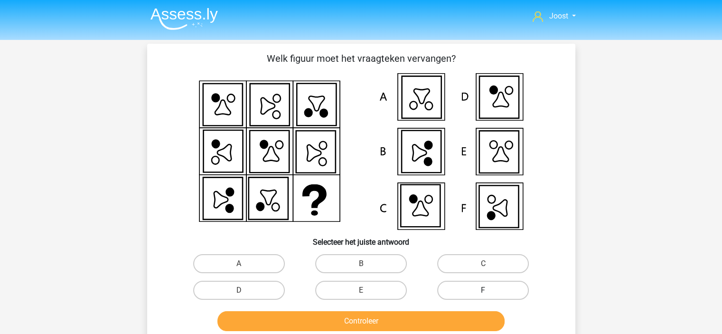
click at [495, 289] on label "F" at bounding box center [483, 290] width 92 height 19
click at [489, 290] on input "F" at bounding box center [486, 293] width 6 height 6
radio input "true"
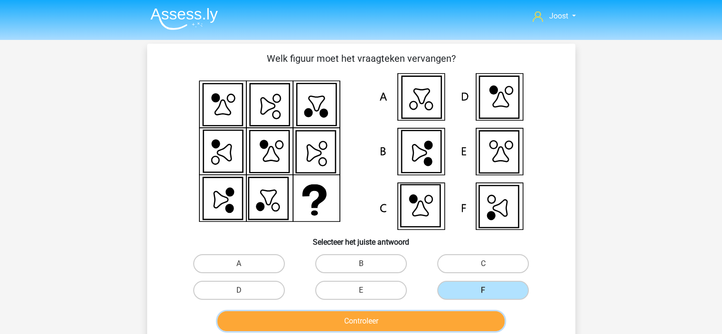
click at [482, 314] on button "Controleer" at bounding box center [360, 321] width 287 height 20
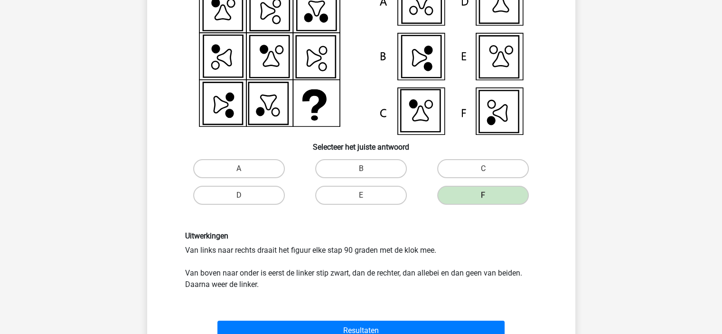
scroll to position [142, 0]
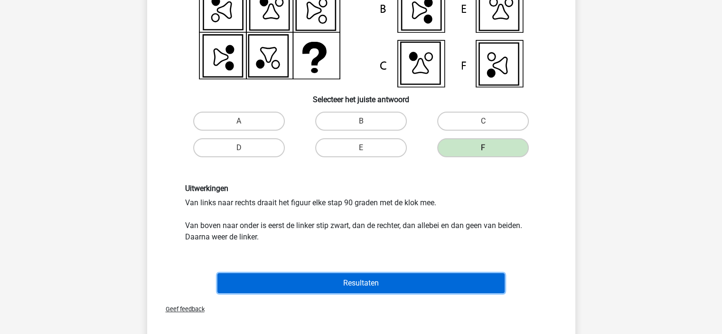
click at [458, 283] on button "Resultaten" at bounding box center [360, 283] width 287 height 20
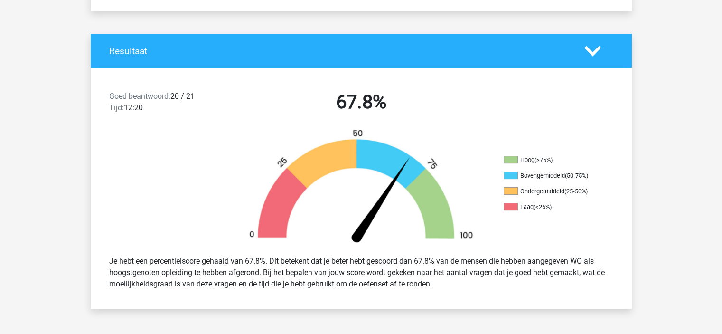
scroll to position [190, 0]
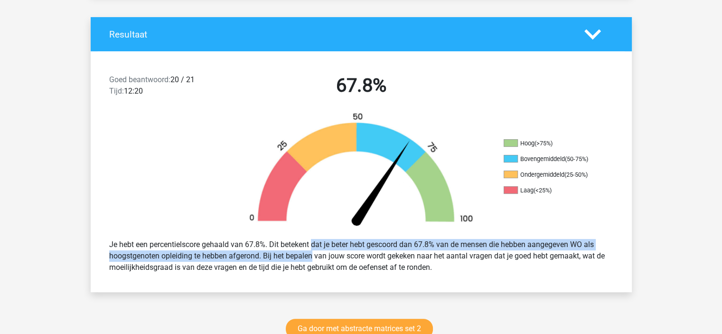
drag, startPoint x: 282, startPoint y: 244, endPoint x: 283, endPoint y: 253, distance: 8.6
click at [283, 253] on div "Je hebt een percentielscore gehaald van 67.8%. Dit betekent dat je beter hebt g…" at bounding box center [361, 256] width 518 height 42
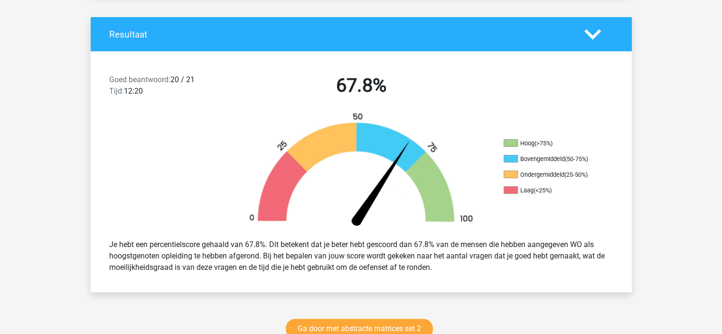
click at [288, 256] on div "Je hebt een percentielscore gehaald van 67.8%. Dit betekent dat je beter hebt g…" at bounding box center [361, 256] width 518 height 42
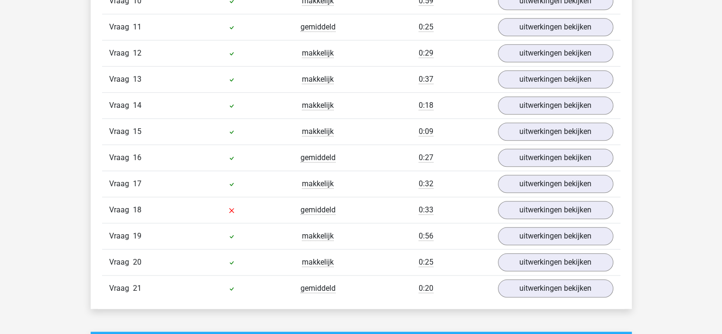
scroll to position [902, 0]
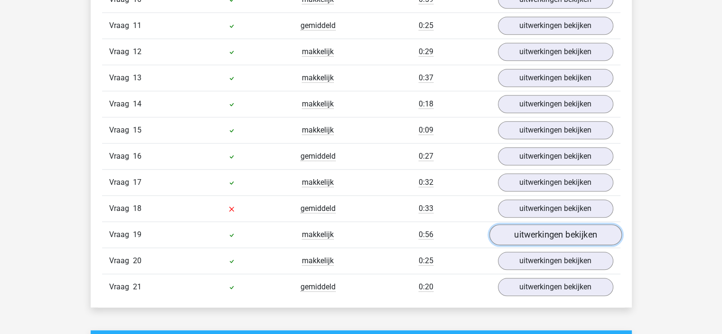
click at [504, 232] on link "uitwerkingen bekijken" at bounding box center [555, 235] width 132 height 21
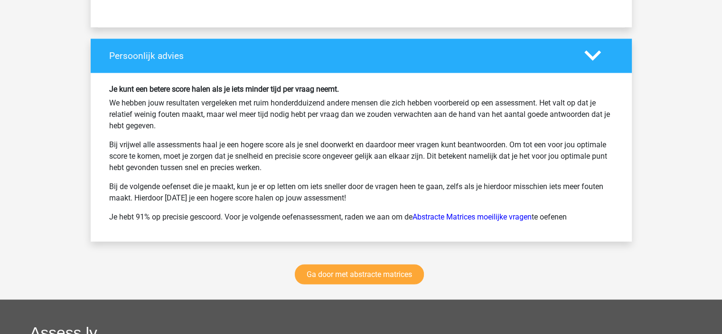
scroll to position [1851, 0]
